Goal: Navigation & Orientation: Find specific page/section

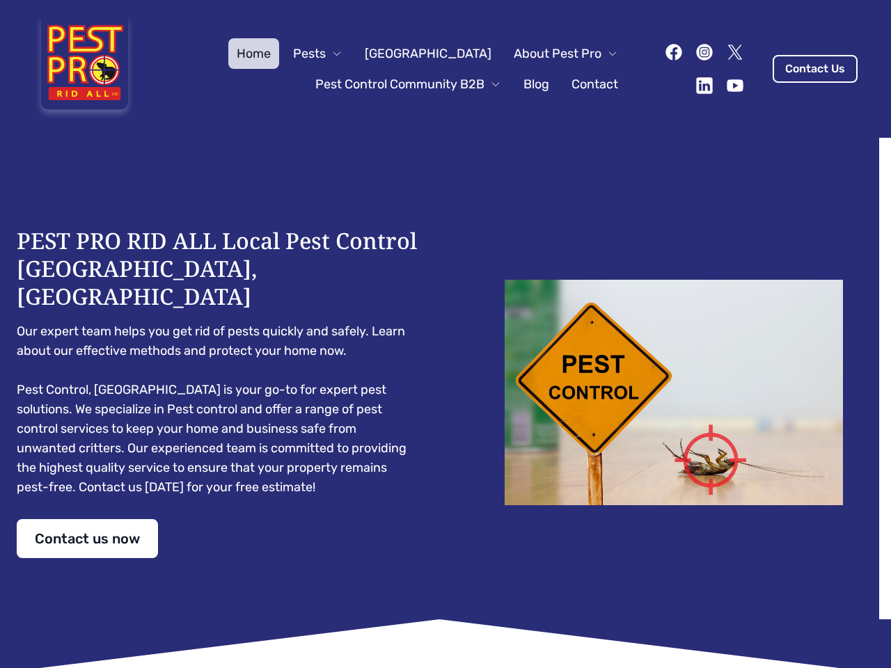
click at [446, 334] on div "PEST PRO RID ALL Local Pest Control Hollywood, FL Our expert team helps you get…" at bounding box center [446, 392] width 858 height 331
click at [326, 54] on span "Pests" at bounding box center [309, 53] width 33 height 19
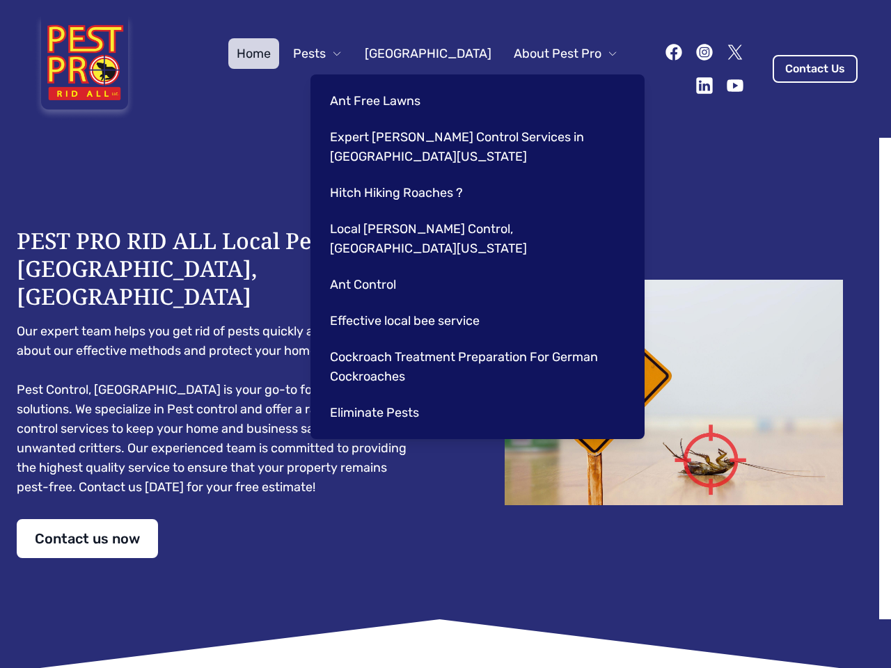
click at [551, 54] on span "About Pest Pro" at bounding box center [558, 53] width 88 height 19
click at [394, 84] on div "Ant Free Lawns Expert Roach Control Services in Cooper City Florida Hitch Hikin…" at bounding box center [477, 256] width 334 height 365
